Goal: Information Seeking & Learning: Learn about a topic

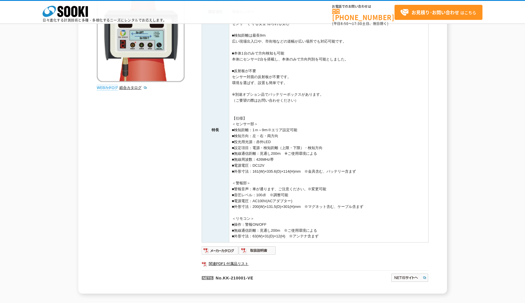
scroll to position [28, 0]
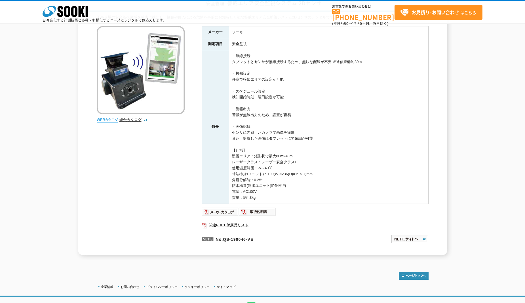
scroll to position [57, 0]
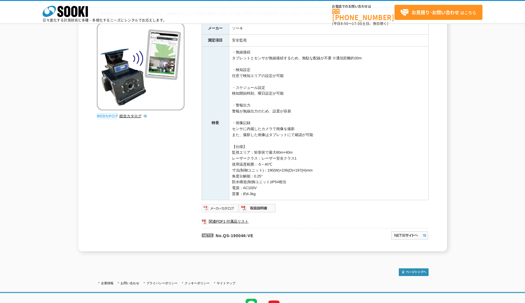
click at [225, 208] on img at bounding box center [220, 207] width 37 height 9
